Goal: Communication & Community: Answer question/provide support

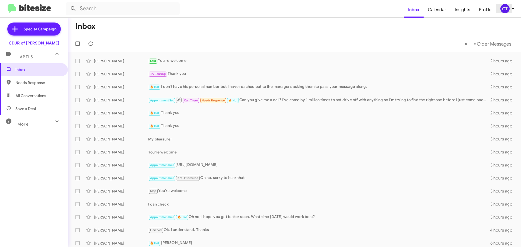
click at [508, 12] on div "CT" at bounding box center [505, 8] width 9 height 9
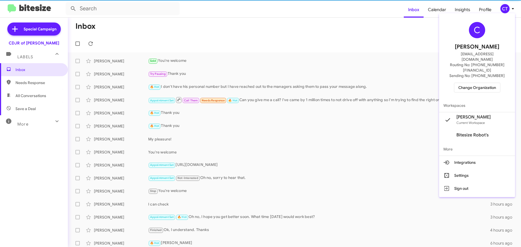
click at [487, 83] on span "Change Organization" at bounding box center [477, 87] width 38 height 9
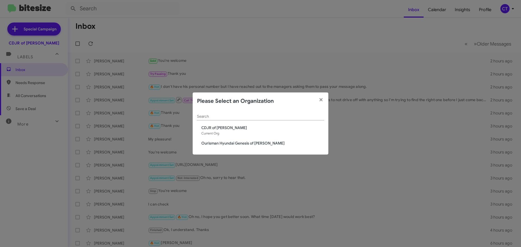
click at [228, 144] on span "Ourisman Hyundai Genesis of [PERSON_NAME]" at bounding box center [262, 143] width 123 height 5
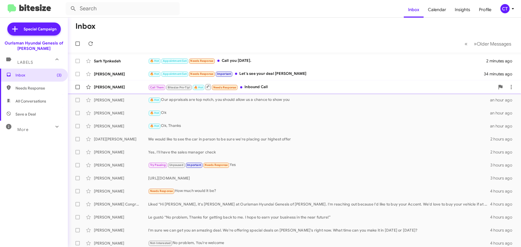
drag, startPoint x: 277, startPoint y: 73, endPoint x: 263, endPoint y: 84, distance: 17.8
click at [277, 73] on div "🔥 Hot Appointment Set Needs Response Important Let's see your deal Ciara Taylor" at bounding box center [316, 74] width 336 height 6
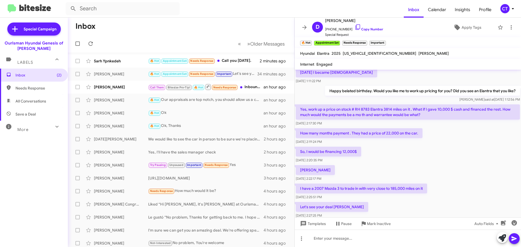
scroll to position [244, 0]
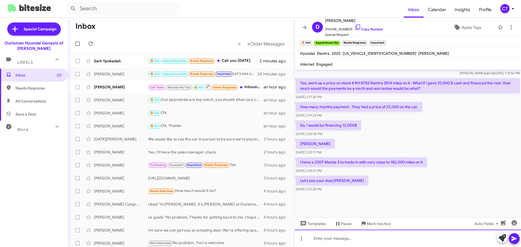
click at [349, 236] on div at bounding box center [408, 238] width 226 height 17
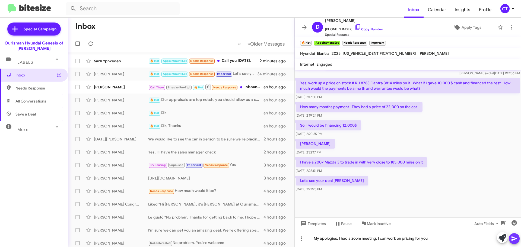
click at [512, 241] on icon at bounding box center [514, 239] width 5 height 5
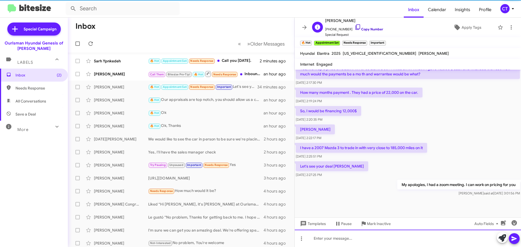
scroll to position [264, 0]
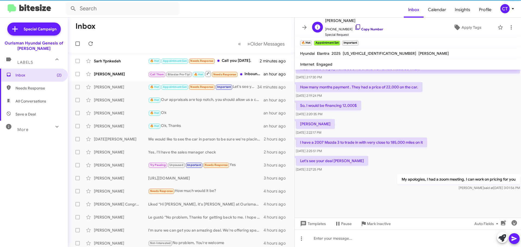
click at [355, 26] on icon at bounding box center [358, 27] width 7 height 7
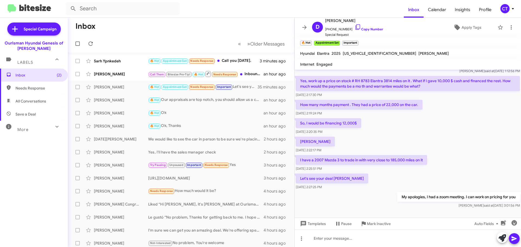
scroll to position [236, 0]
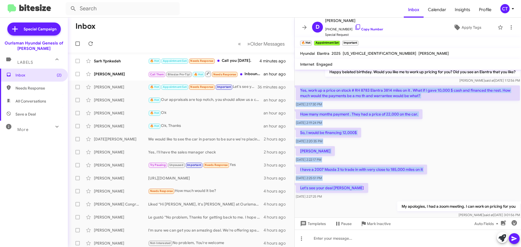
drag, startPoint x: 299, startPoint y: 87, endPoint x: 389, endPoint y: 163, distance: 117.4
click at [408, 184] on div "Hi David it's Ciara Taylor, Manager at Ourisman Hyundai Genesis of Bowie. Thank…" at bounding box center [408, 26] width 226 height 386
copy div "Yes, work up a price on stock # RH 8783 Elantra 3814 miles on it . What if I ga…"
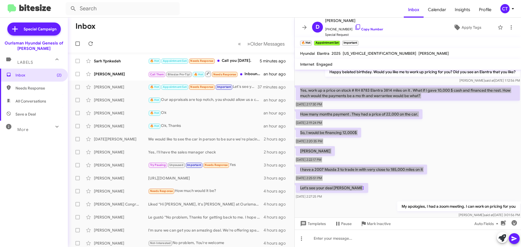
scroll to position [264, 0]
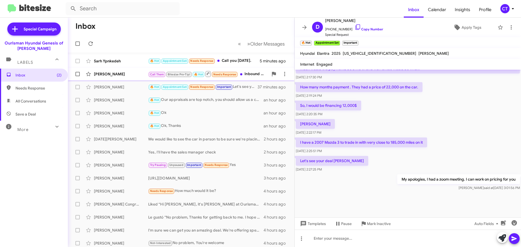
click at [112, 78] on div "Juante Stephens Call Them Bitesize Pro-Tip! 🔥 Hot Needs Response Inbound Call a…" at bounding box center [181, 74] width 218 height 11
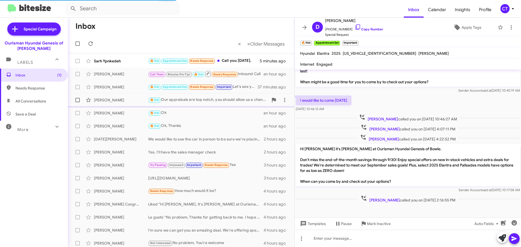
scroll to position [79, 0]
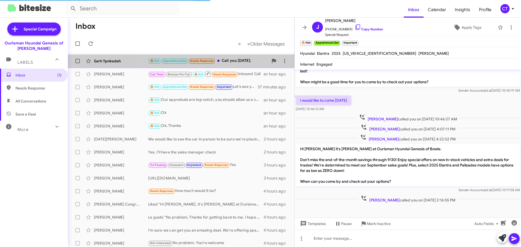
click at [238, 61] on div "🔥 Hot Appointment Set Needs Response Call you tomorrow." at bounding box center [208, 61] width 120 height 6
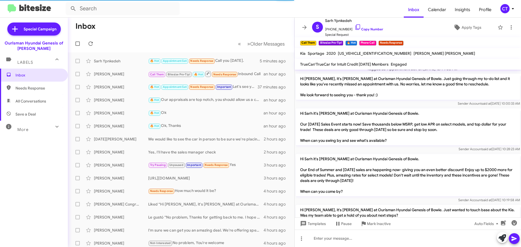
scroll to position [248, 0]
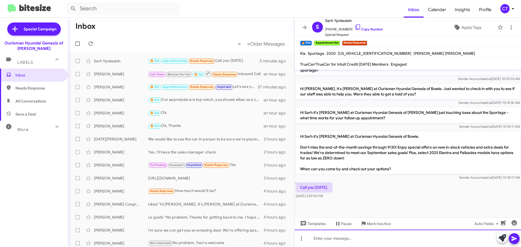
click at [335, 242] on div at bounding box center [408, 238] width 226 height 17
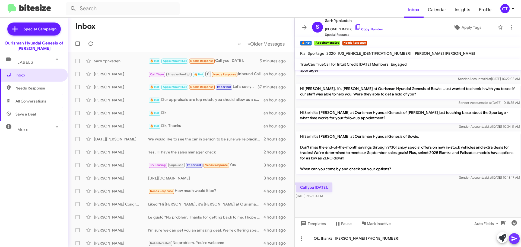
click at [514, 238] on icon at bounding box center [514, 239] width 5 height 5
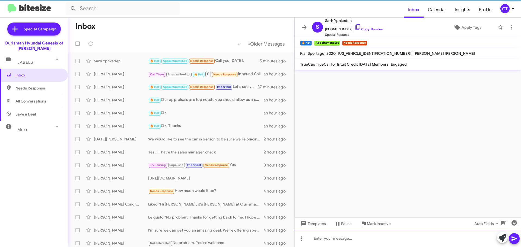
scroll to position [0, 0]
